Goal: Complete application form

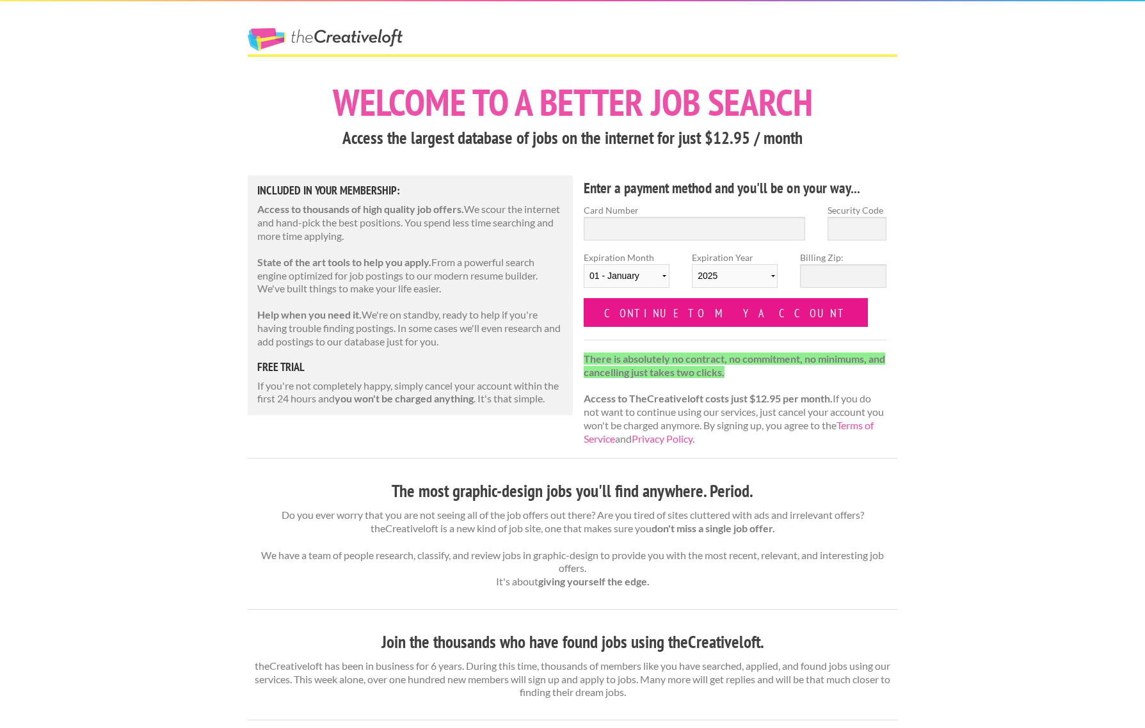
click at [678, 315] on input "Continue to my account" at bounding box center [726, 312] width 284 height 29
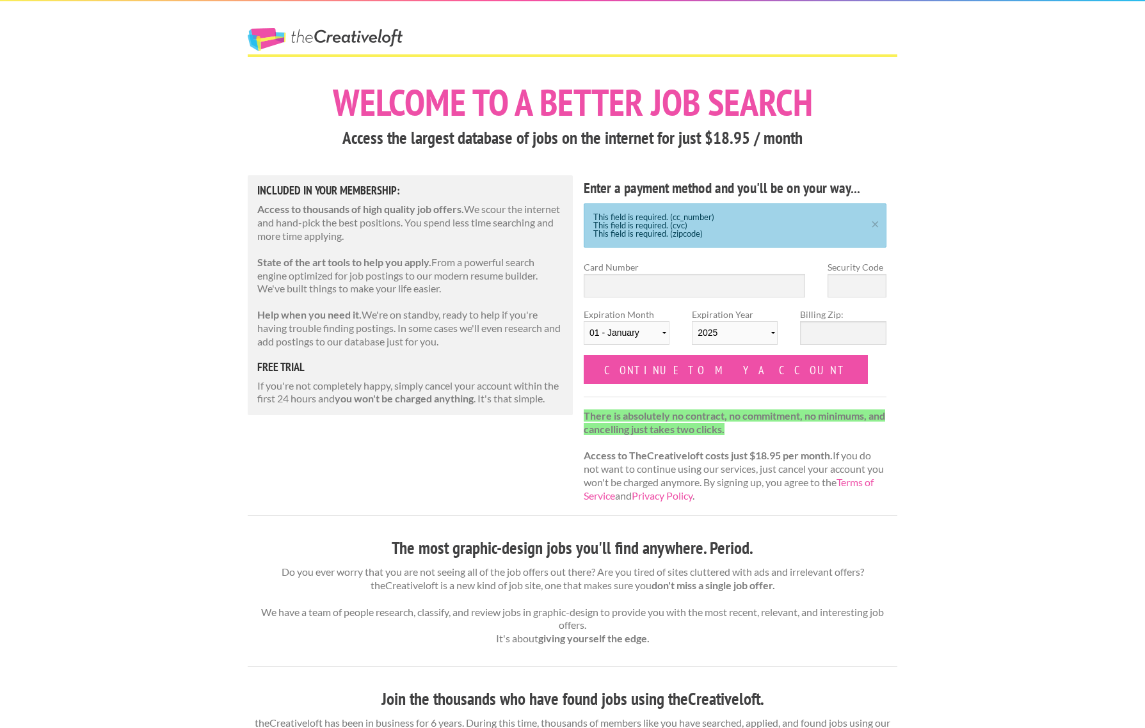
scroll to position [-1, 0]
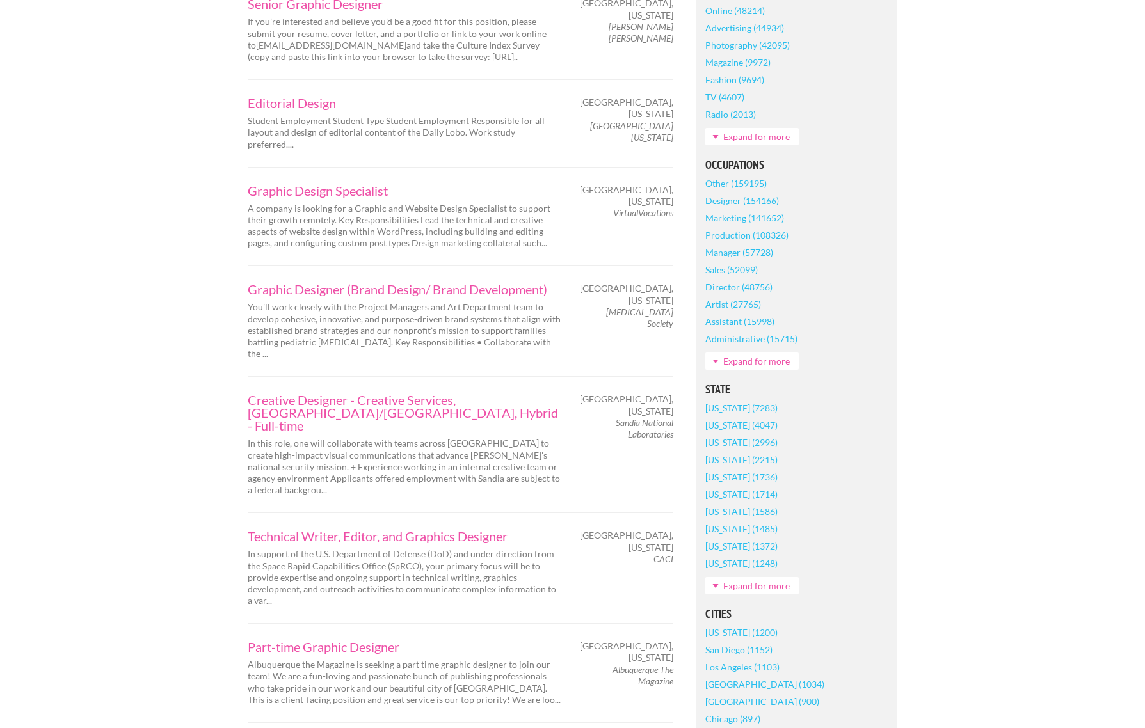
scroll to position [506, 0]
click at [308, 393] on link "Creative Designer - Creative Services, [GEOGRAPHIC_DATA]/[GEOGRAPHIC_DATA], Hyb…" at bounding box center [405, 412] width 314 height 38
